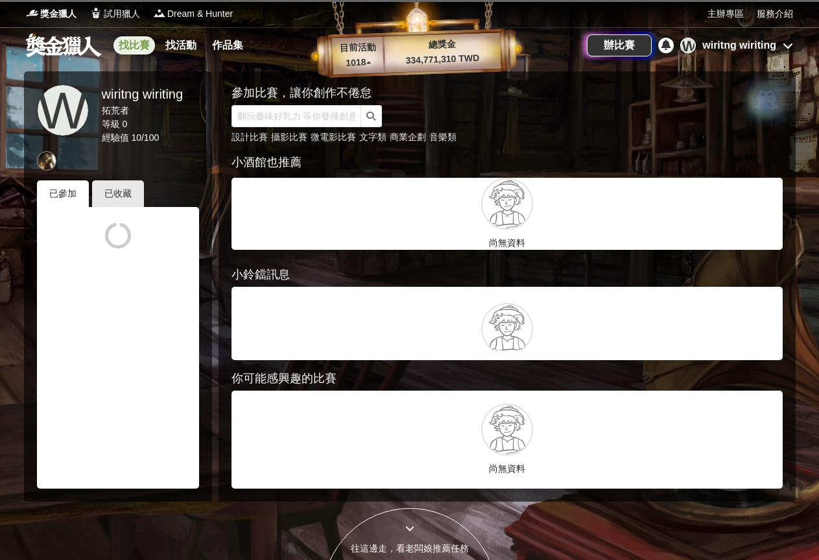
click at [126, 40] on link "找比賽" at bounding box center [135, 45] width 42 height 18
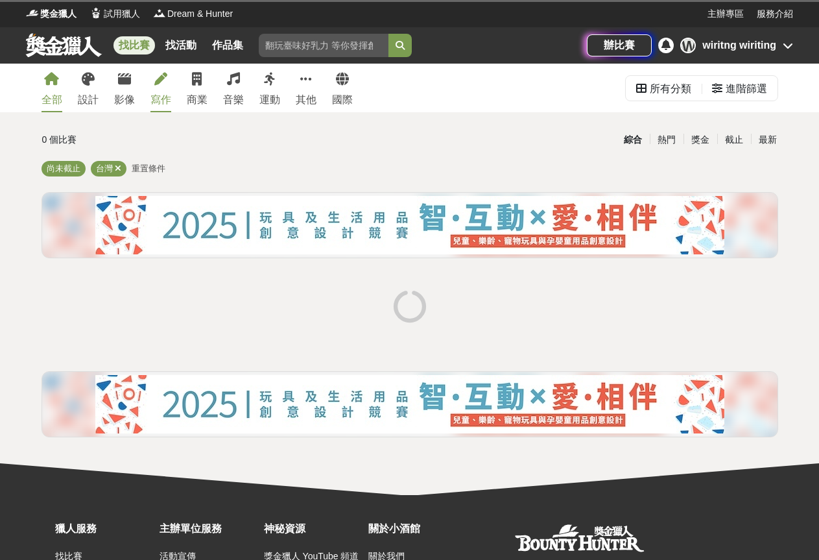
click at [156, 101] on div "寫作" at bounding box center [160, 100] width 21 height 16
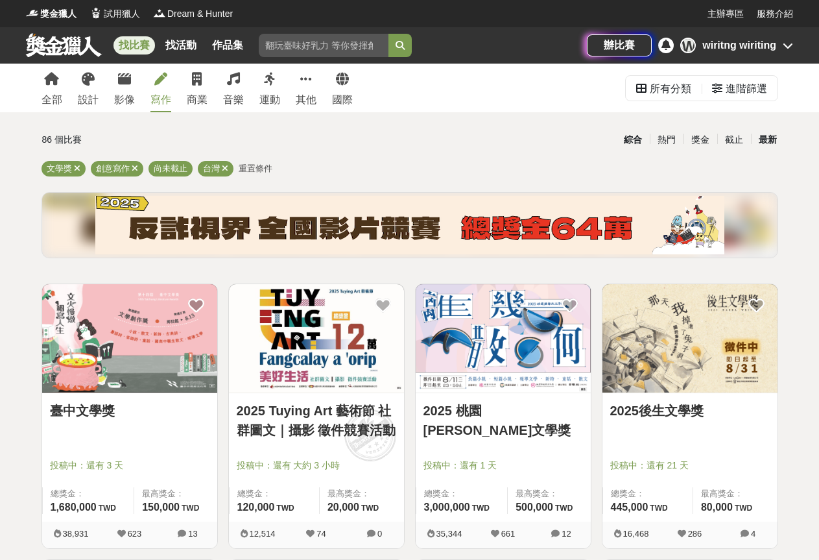
click at [764, 140] on div "最新" at bounding box center [768, 139] width 34 height 23
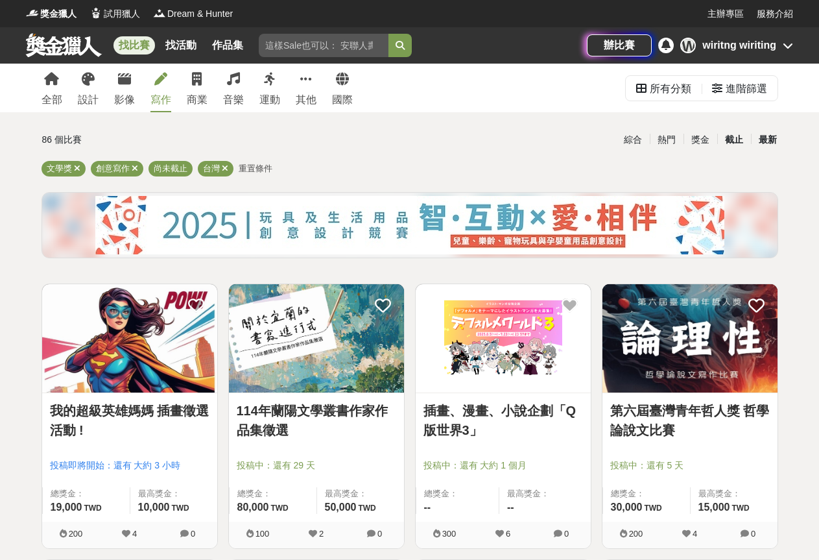
click at [734, 134] on div "截止" at bounding box center [734, 139] width 34 height 23
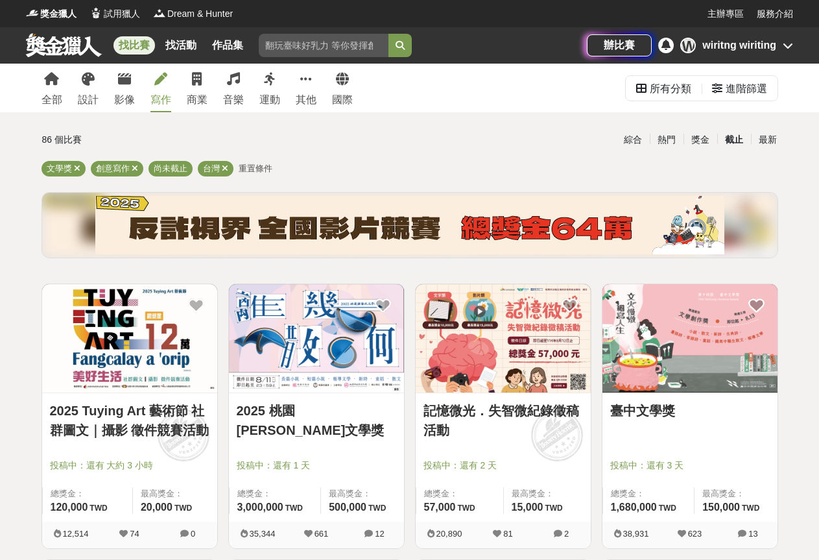
click at [119, 412] on link "2025 Tuying Art 藝術節 社群圖文｜攝影 徵件競賽活動" at bounding box center [130, 420] width 160 height 39
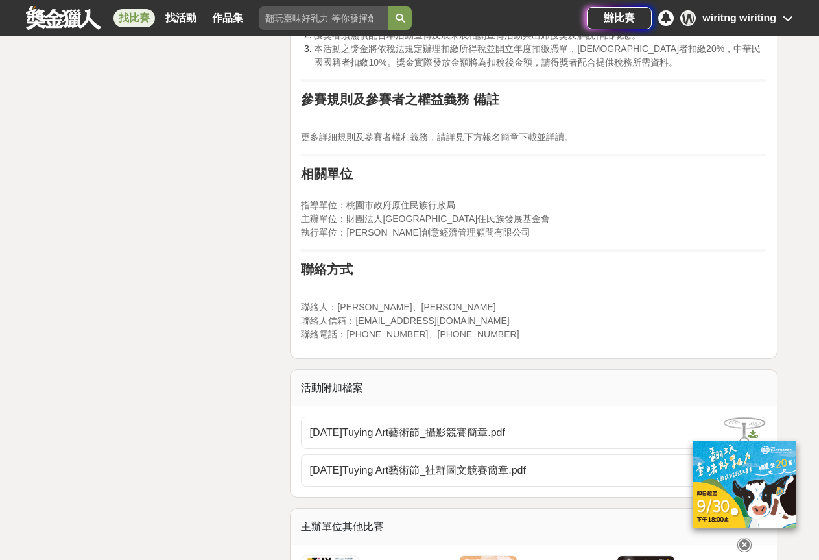
scroll to position [2270, 0]
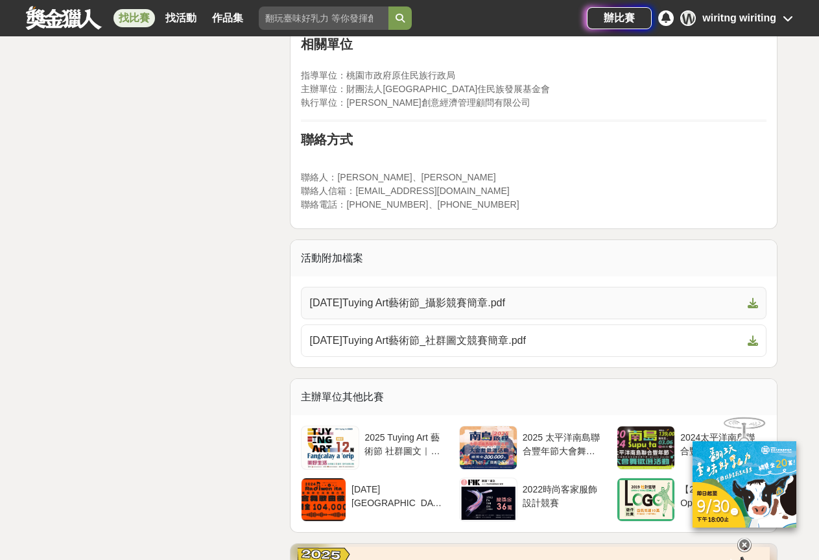
click at [494, 295] on span "[DATE]Tuying Art藝術節_攝影競賽簡章.pdf" at bounding box center [525, 303] width 433 height 16
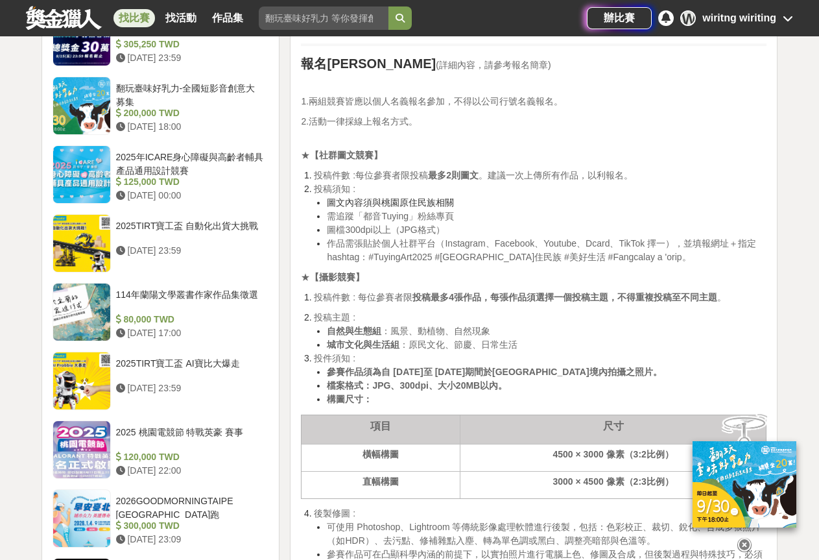
scroll to position [1232, 0]
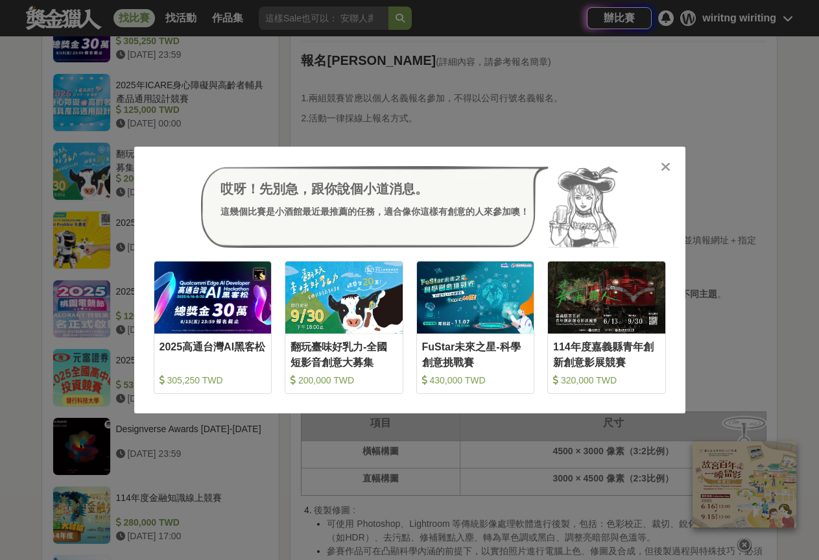
click at [663, 160] on icon at bounding box center [666, 166] width 10 height 13
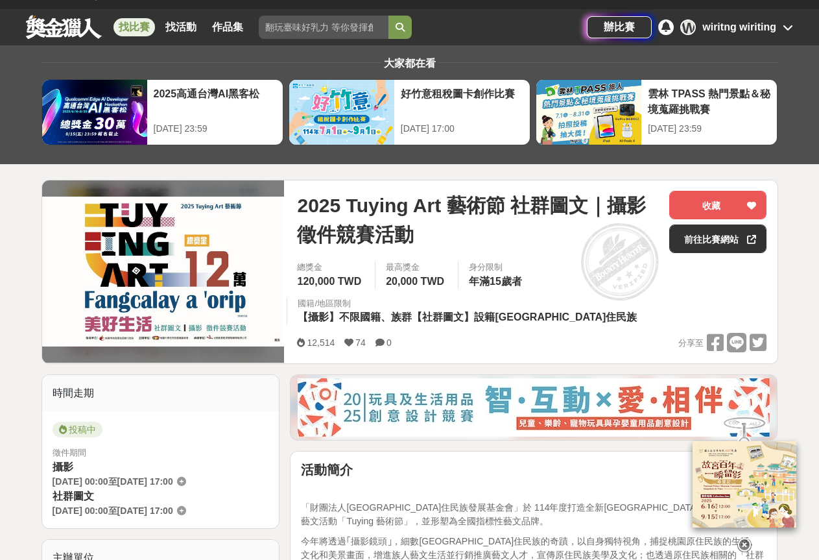
scroll to position [0, 0]
